Goal: Information Seeking & Learning: Learn about a topic

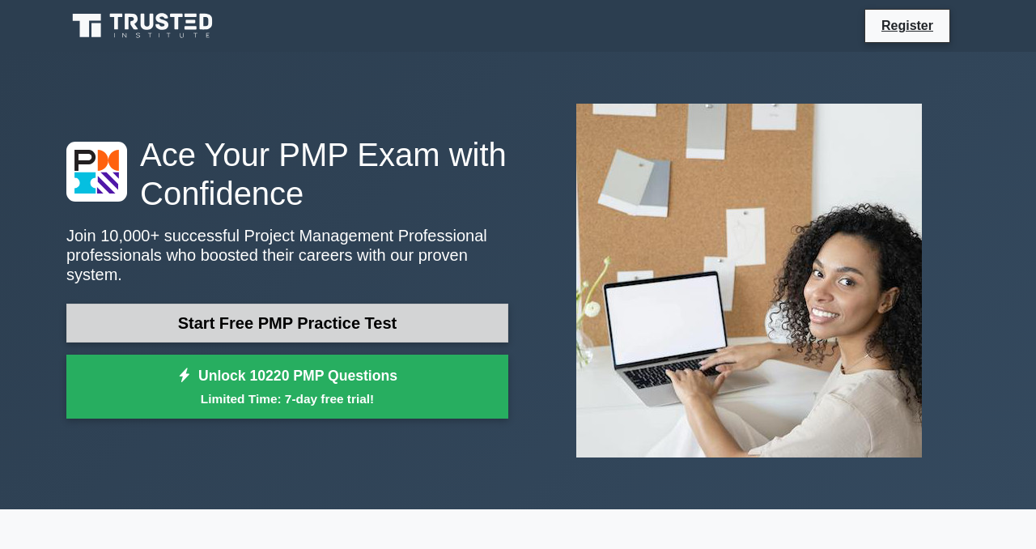
click at [365, 327] on link "Start Free PMP Practice Test" at bounding box center [287, 322] width 442 height 39
click at [320, 324] on link "Start Free PMP Practice Test" at bounding box center [287, 322] width 442 height 39
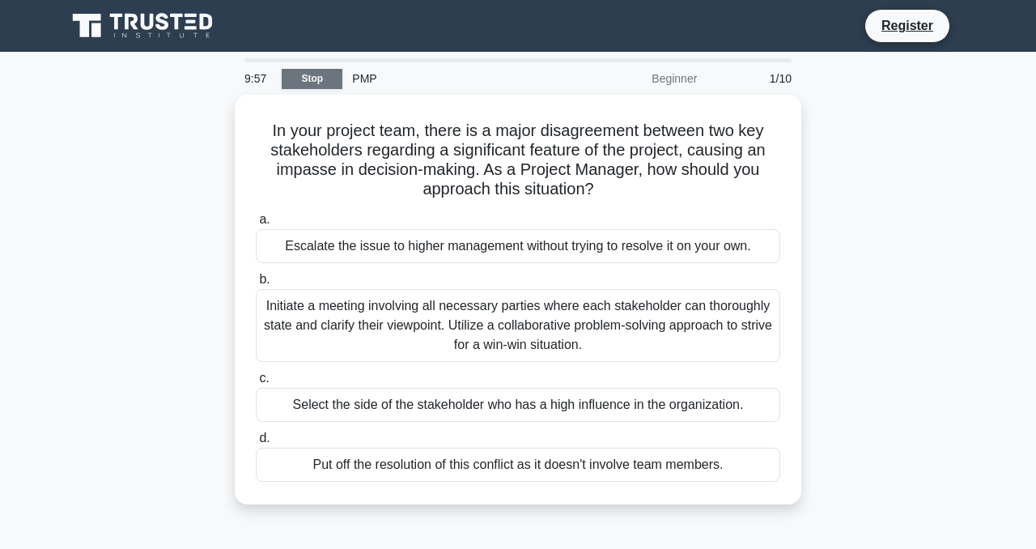
click at [318, 88] on link "Stop" at bounding box center [312, 79] width 61 height 20
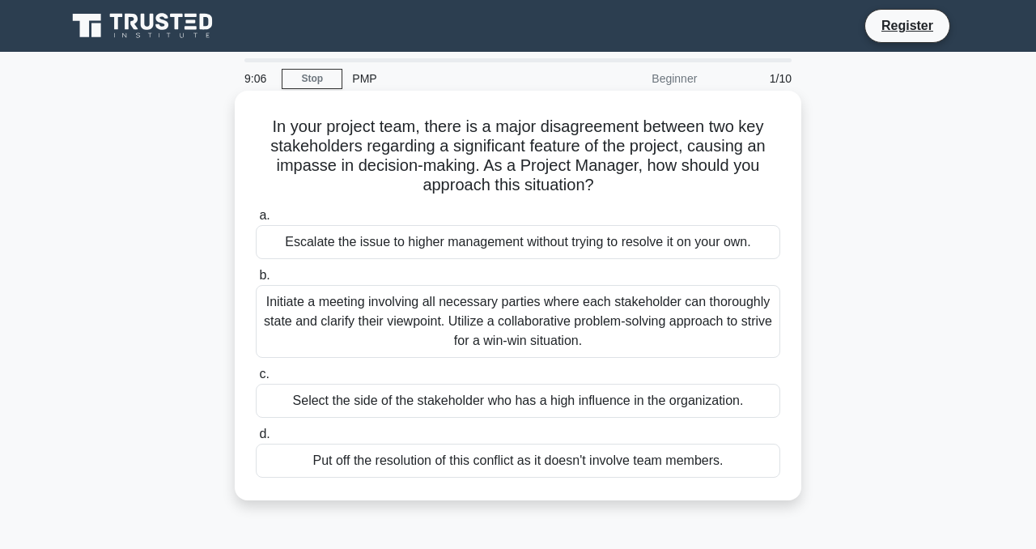
click at [366, 322] on div "Initiate a meeting involving all necessary parties where each stakeholder can t…" at bounding box center [518, 321] width 524 height 73
click at [256, 281] on input "b. Initiate a meeting involving all necessary parties where each stakeholder ca…" at bounding box center [256, 275] width 0 height 11
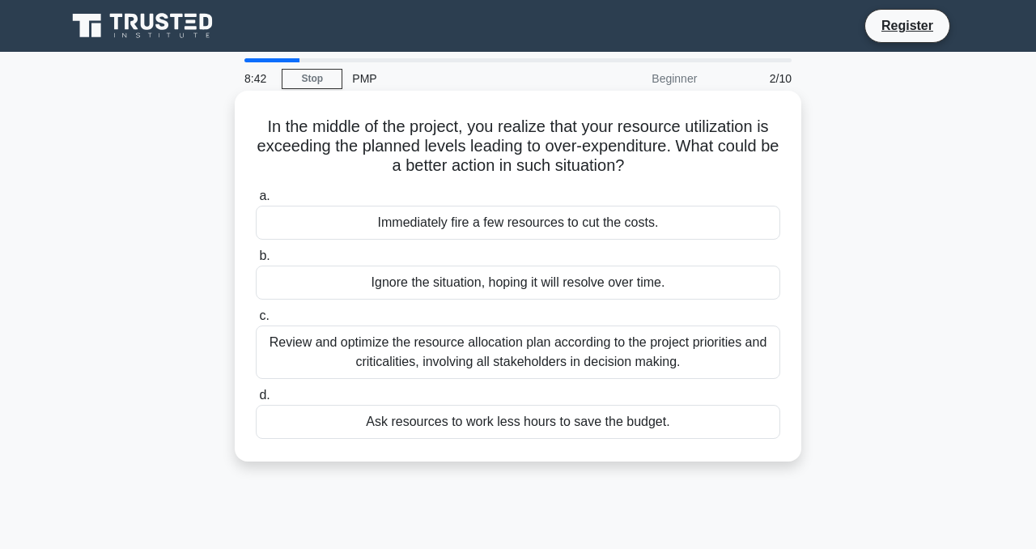
click at [371, 350] on div "Review and optimize the resource allocation plan according to the project prior…" at bounding box center [518, 351] width 524 height 53
click at [256, 321] on input "c. Review and optimize the resource allocation plan according to the project pr…" at bounding box center [256, 316] width 0 height 11
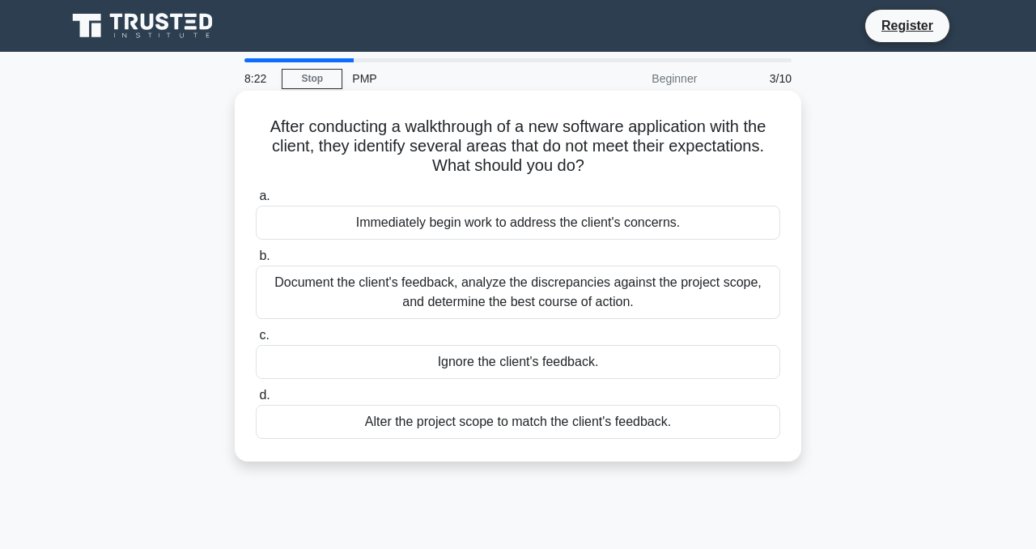
click at [354, 292] on div "Document the client's feedback, analyze the discrepancies against the project s…" at bounding box center [518, 291] width 524 height 53
click at [256, 261] on input "b. Document the client's feedback, analyze the discrepancies against the projec…" at bounding box center [256, 256] width 0 height 11
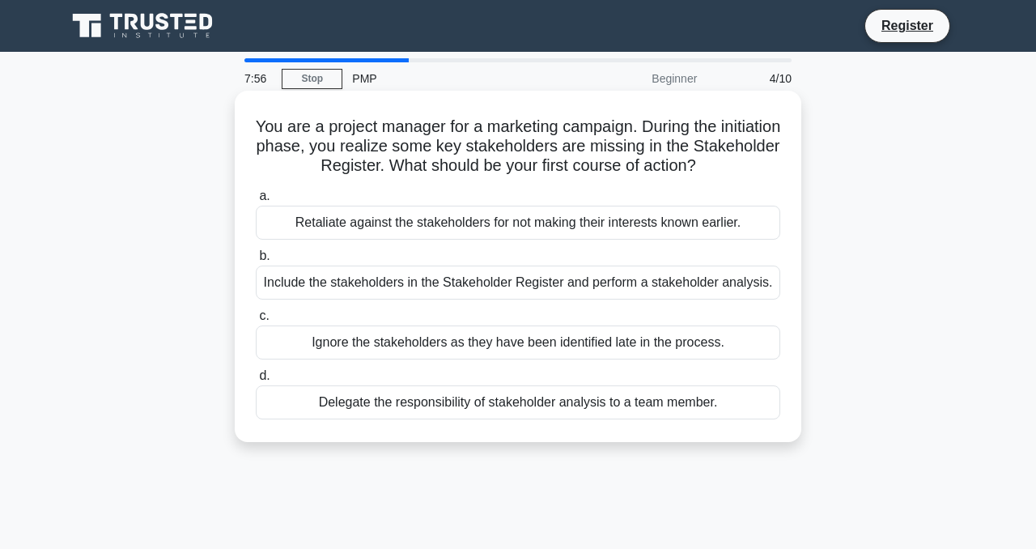
click at [372, 287] on div "Include the stakeholders in the Stakeholder Register and perform a stakeholder …" at bounding box center [518, 282] width 524 height 34
click at [256, 261] on input "b. Include the stakeholders in the Stakeholder Register and perform a stakehold…" at bounding box center [256, 256] width 0 height 11
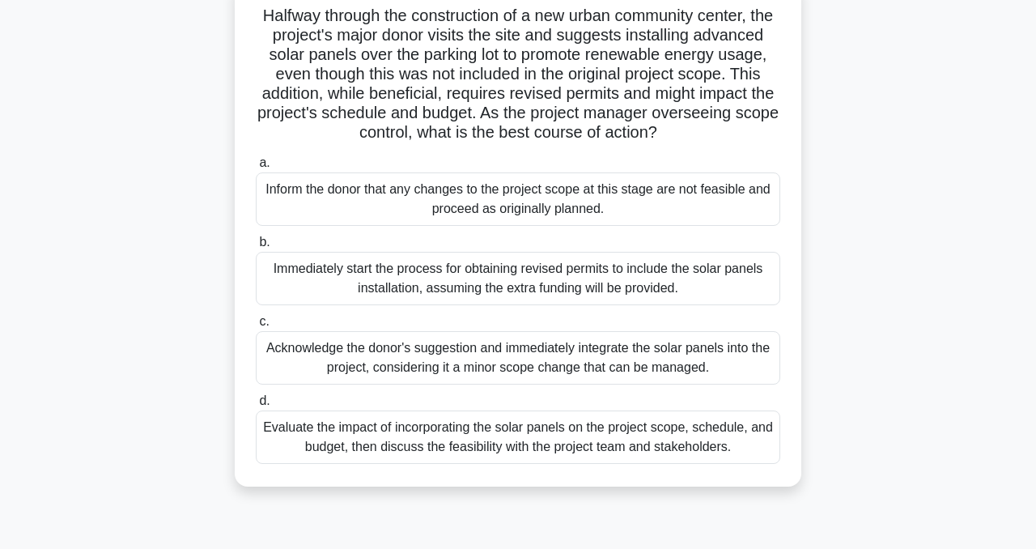
scroll to position [118, 0]
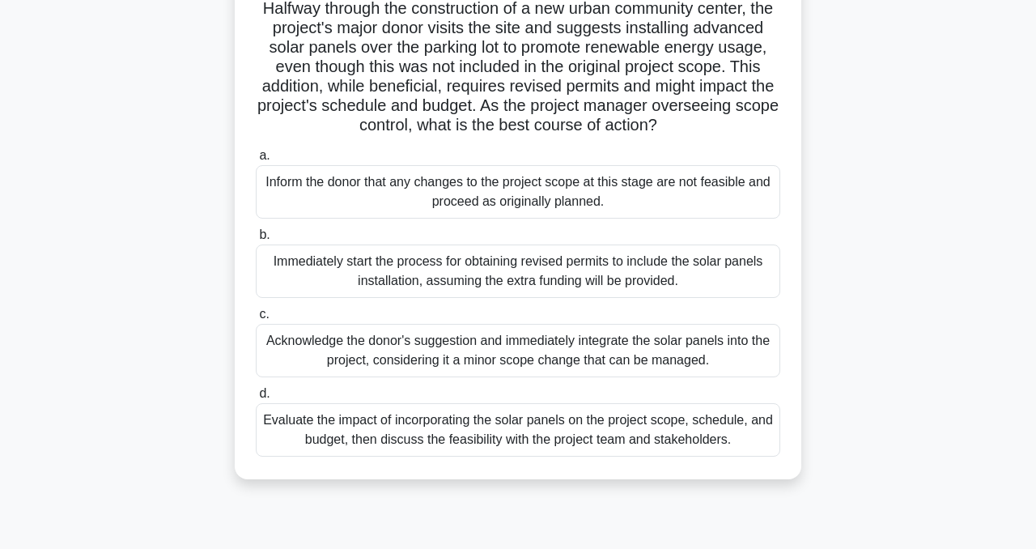
click at [537, 435] on div "Evaluate the impact of incorporating the solar panels on the project scope, sch…" at bounding box center [518, 429] width 524 height 53
click at [256, 399] on input "d. Evaluate the impact of incorporating the solar panels on the project scope, …" at bounding box center [256, 393] width 0 height 11
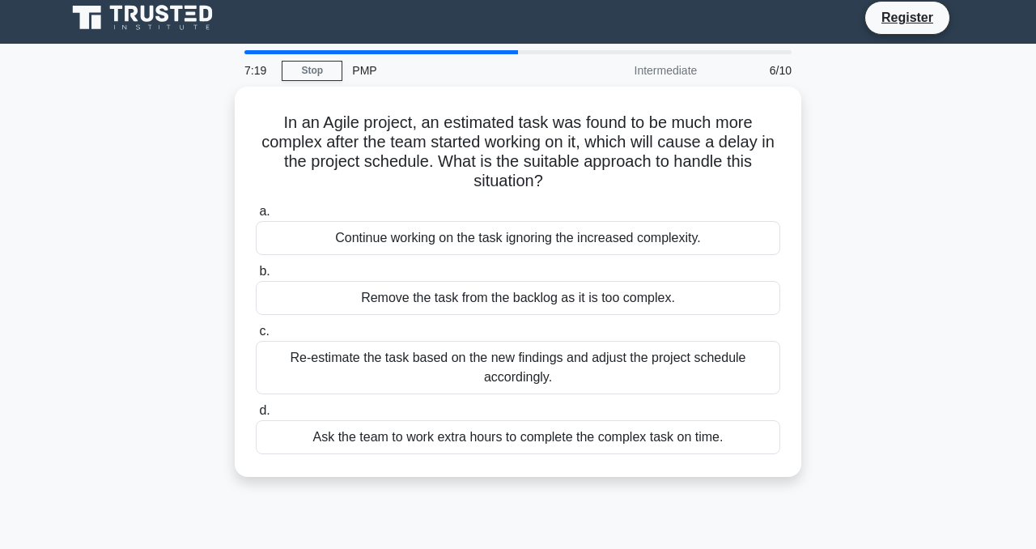
scroll to position [0, 0]
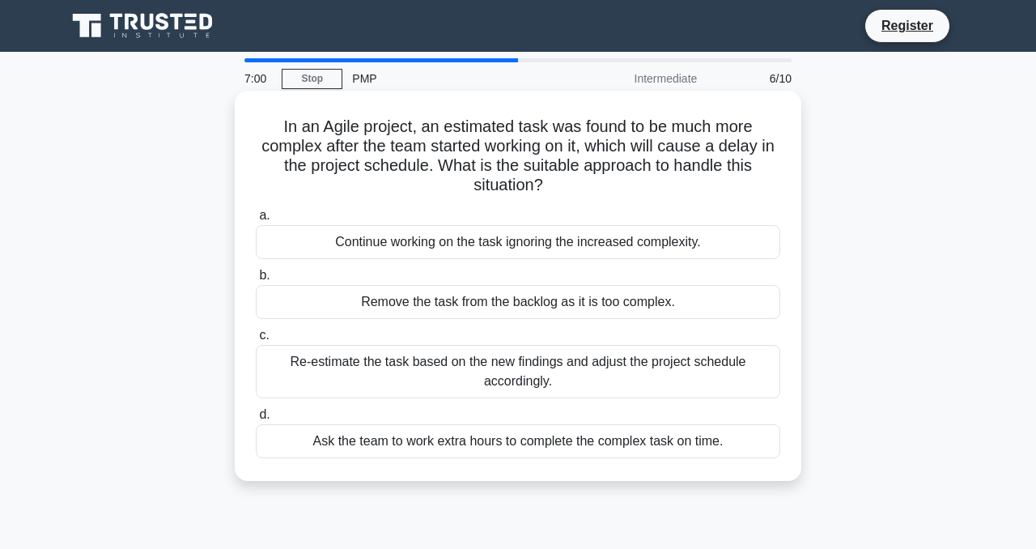
click at [312, 384] on div "Re-estimate the task based on the new findings and adjust the project schedule …" at bounding box center [518, 371] width 524 height 53
click at [256, 341] on input "c. Re-estimate the task based on the new findings and adjust the project schedu…" at bounding box center [256, 335] width 0 height 11
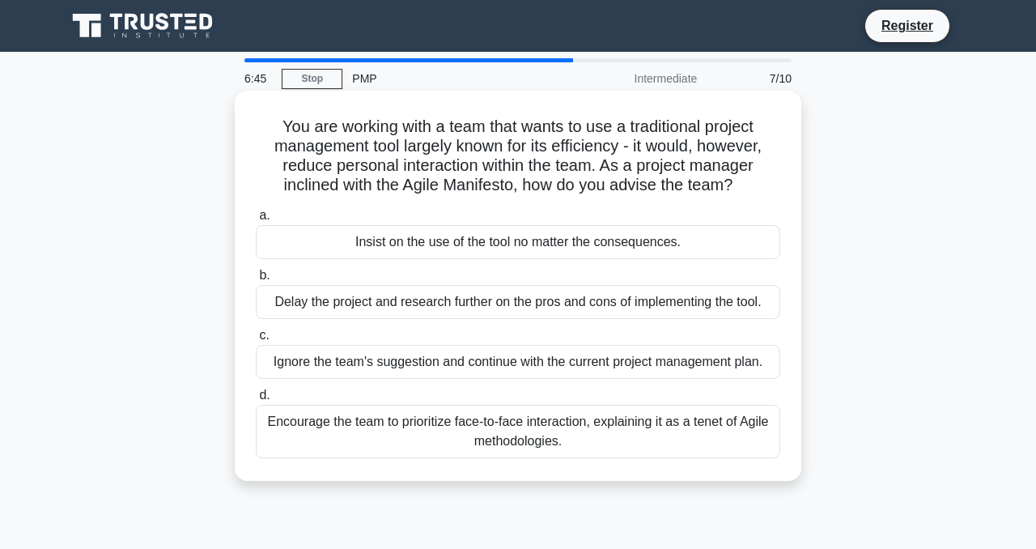
click at [364, 443] on div "Encourage the team to prioritize face-to-face interaction, explaining it as a t…" at bounding box center [518, 431] width 524 height 53
click at [256, 401] on input "d. Encourage the team to prioritize face-to-face interaction, explaining it as …" at bounding box center [256, 395] width 0 height 11
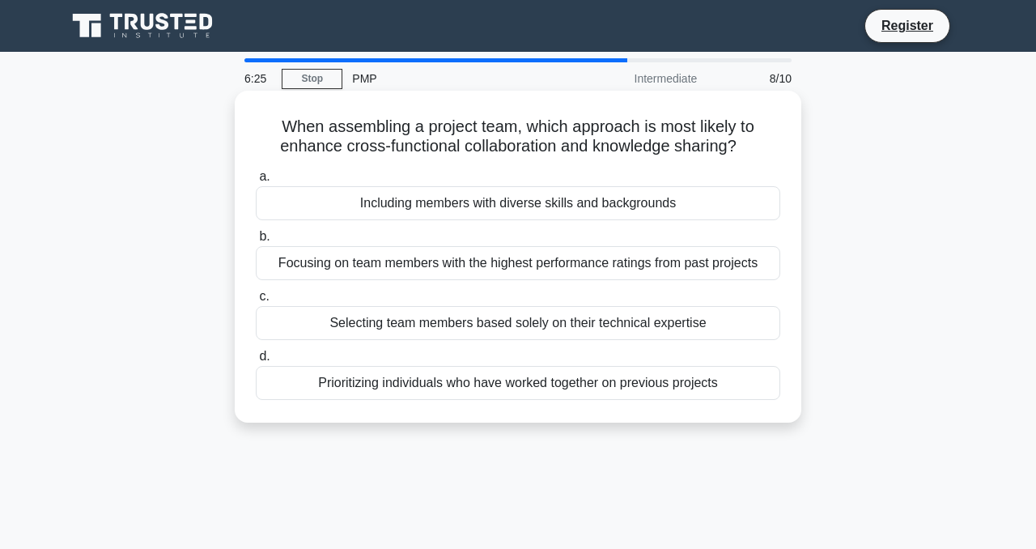
click at [394, 211] on div "Including members with diverse skills and backgrounds" at bounding box center [518, 203] width 524 height 34
click at [256, 182] on input "a. Including members with diverse skills and backgrounds" at bounding box center [256, 177] width 0 height 11
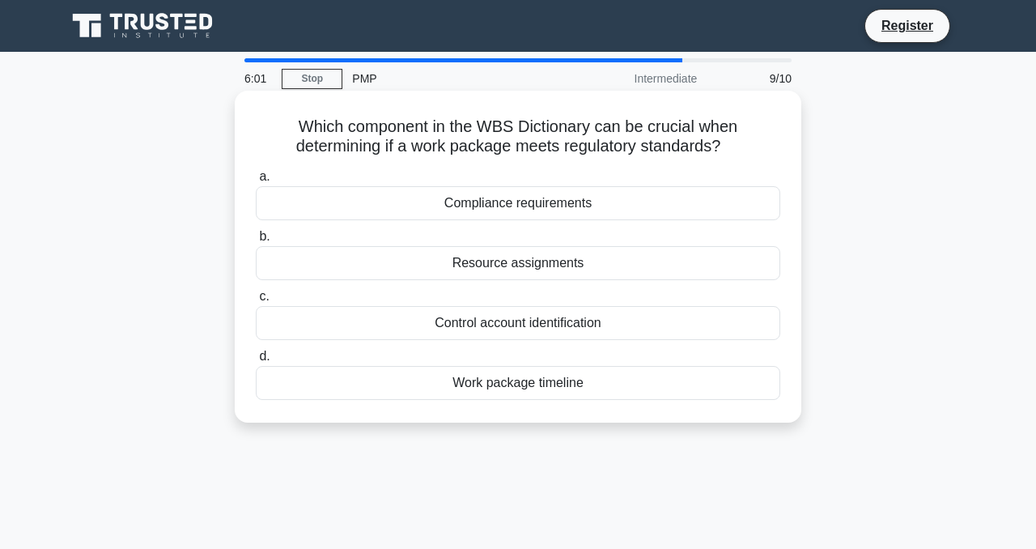
click at [364, 387] on div "Work package timeline" at bounding box center [518, 383] width 524 height 34
click at [256, 362] on input "d. Work package timeline" at bounding box center [256, 356] width 0 height 11
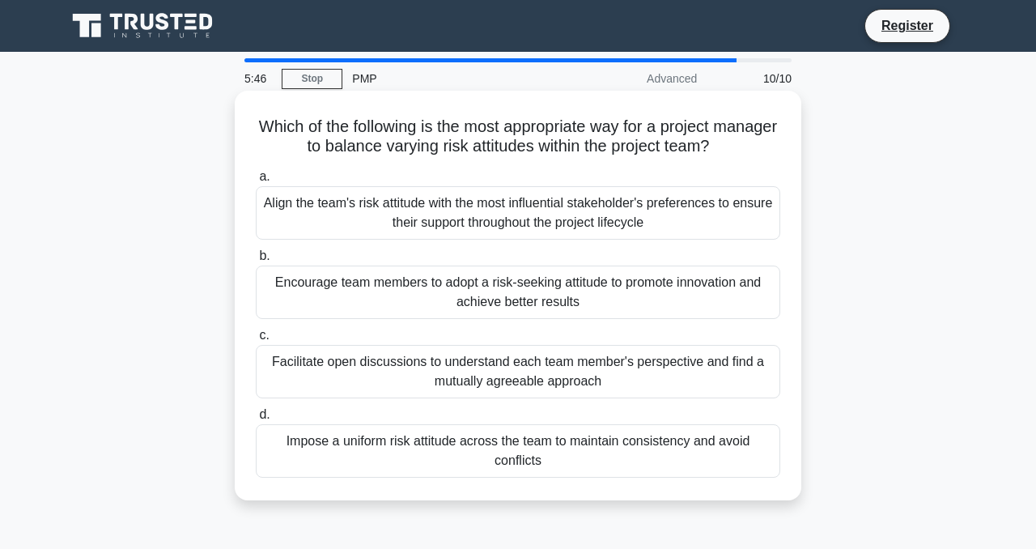
click at [307, 394] on div "Facilitate open discussions to understand each team member's perspective and fi…" at bounding box center [518, 371] width 524 height 53
click at [256, 341] on input "c. Facilitate open discussions to understand each team member's perspective and…" at bounding box center [256, 335] width 0 height 11
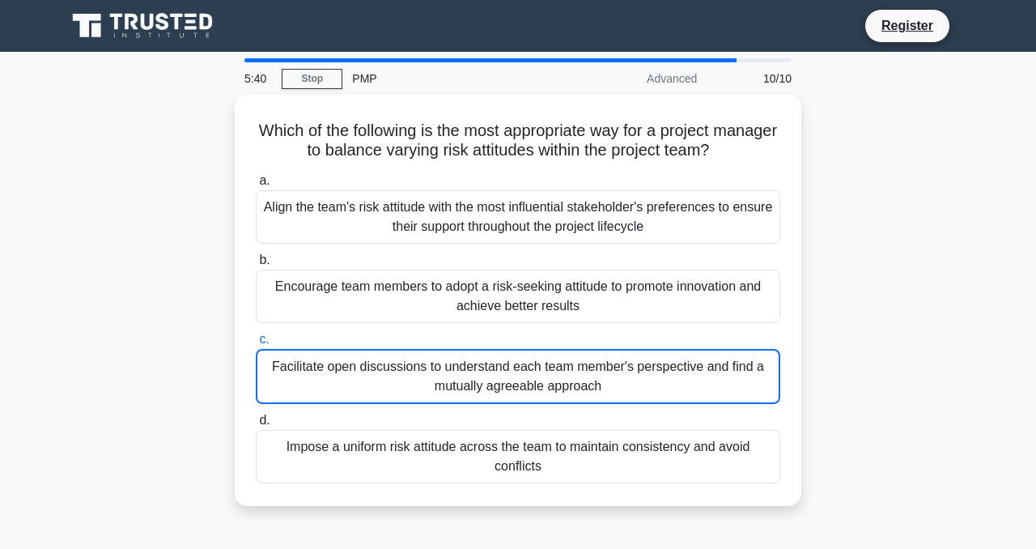
click at [142, 19] on icon at bounding box center [148, 22] width 13 height 16
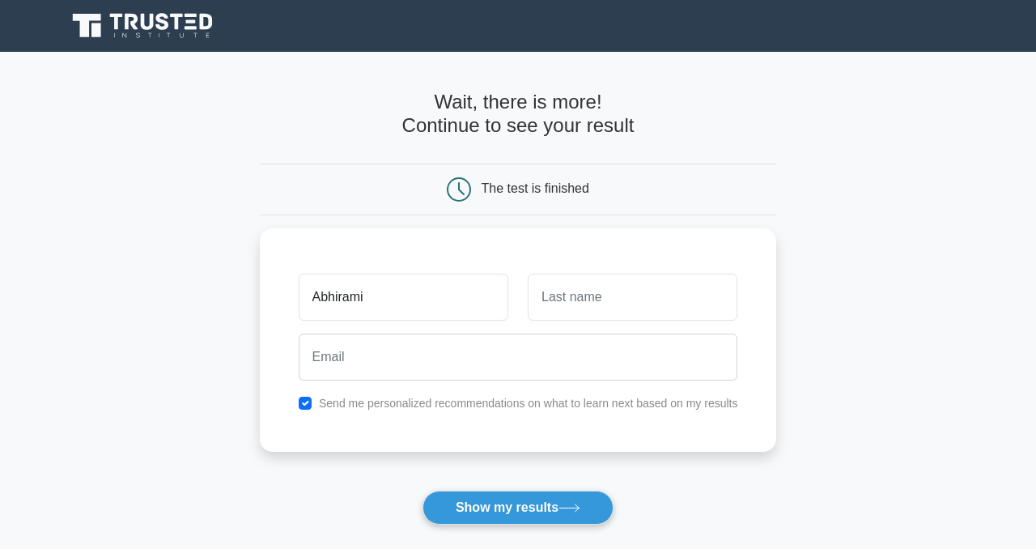
type input "Abhirami"
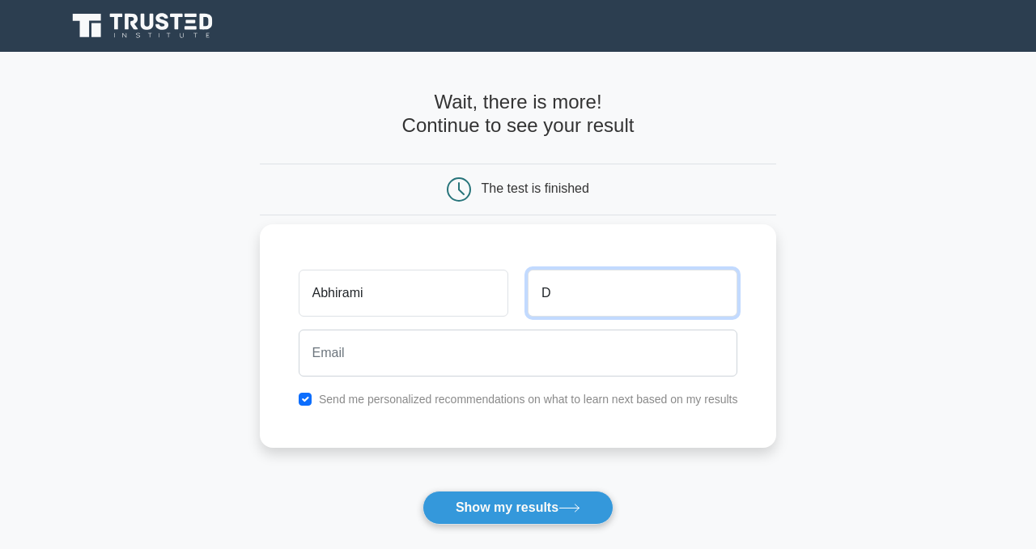
type input "D"
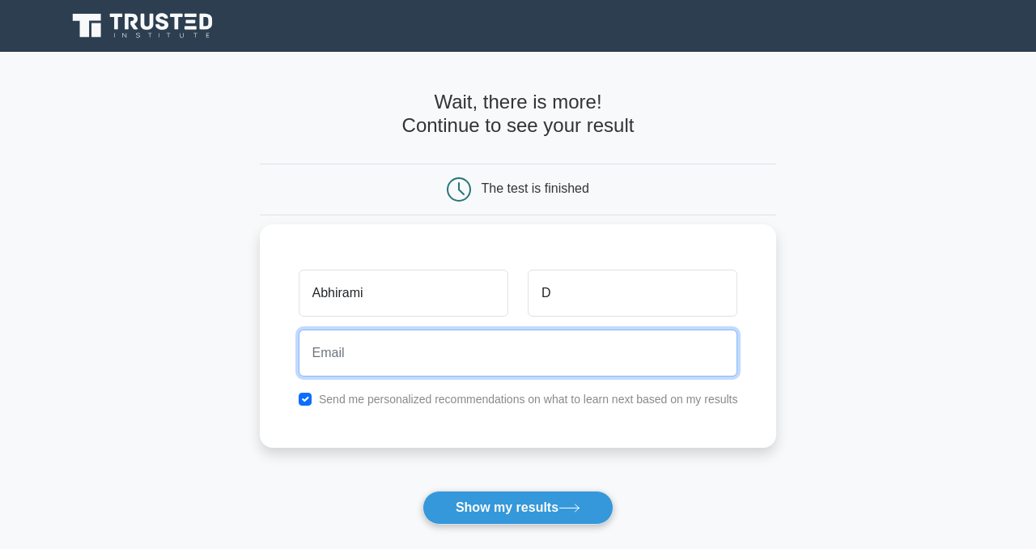
click at [327, 356] on input "email" at bounding box center [518, 352] width 439 height 47
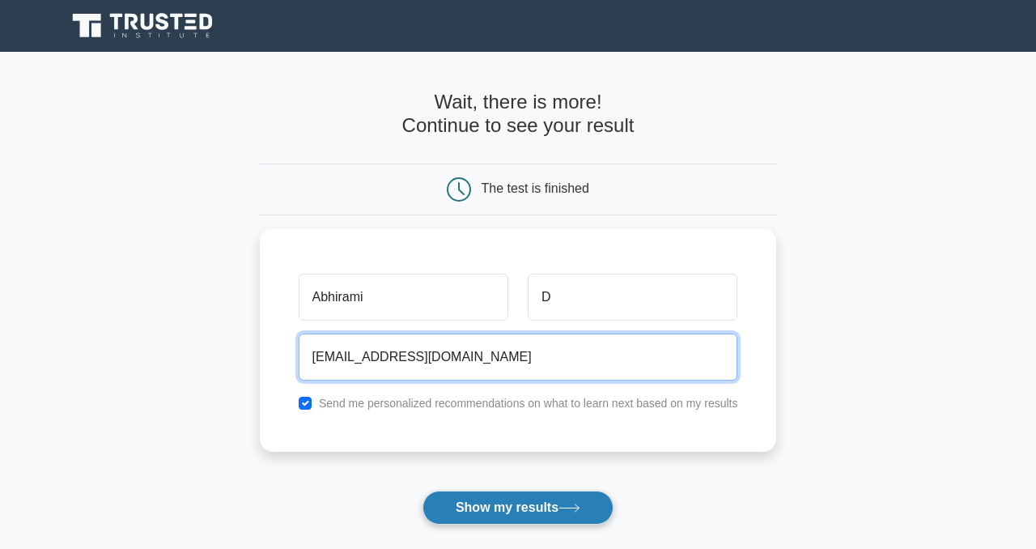
type input "abhi.anil2000@gmail.com"
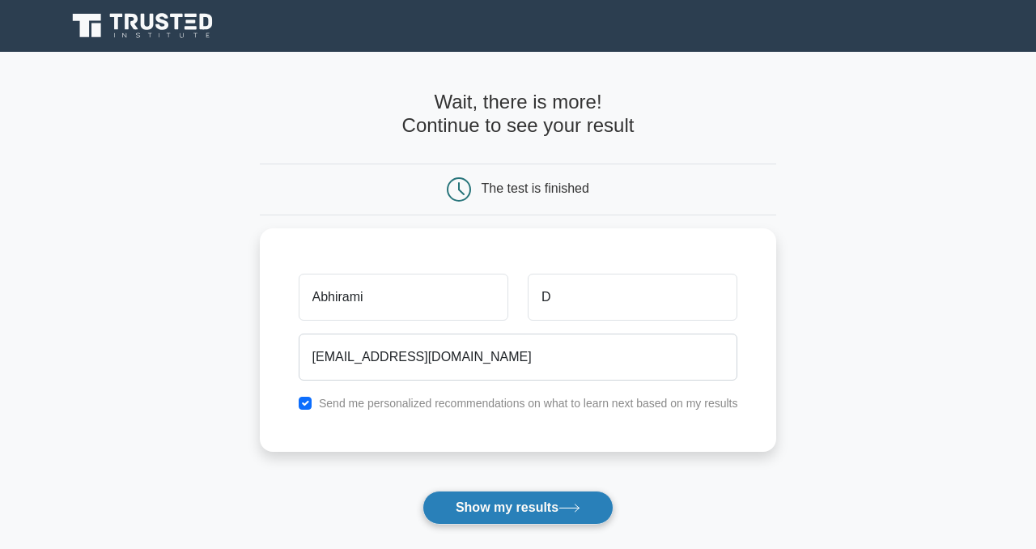
click at [521, 510] on button "Show my results" at bounding box center [517, 507] width 191 height 34
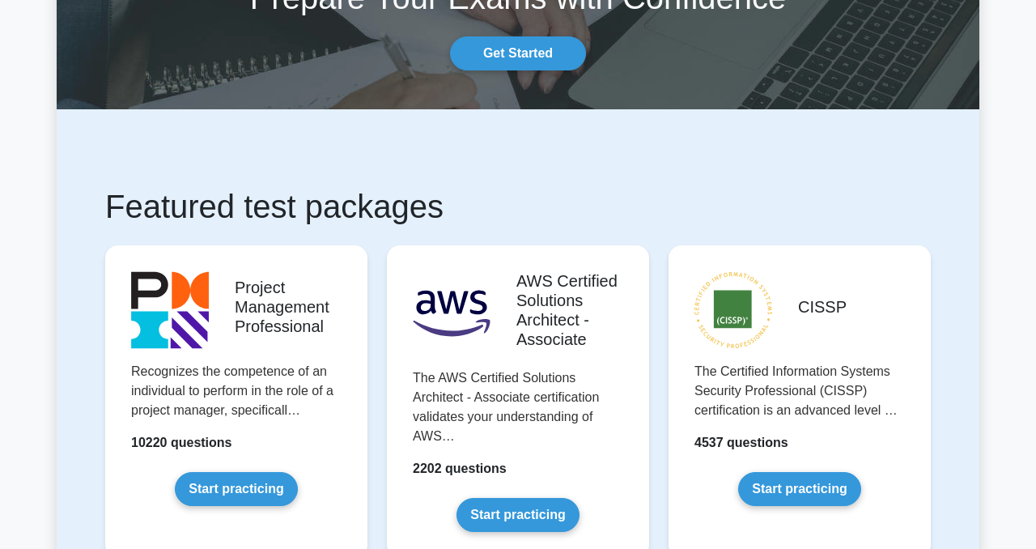
scroll to position [367, 0]
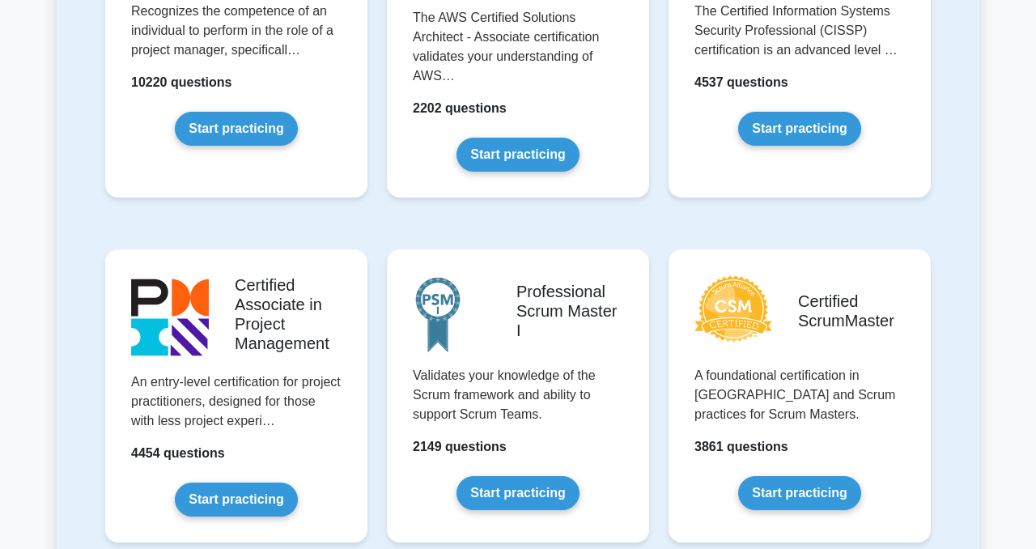
scroll to position [493, 0]
